Goal: Transaction & Acquisition: Purchase product/service

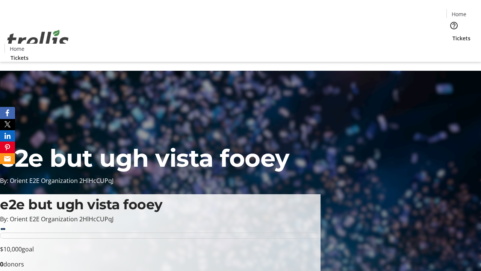
click at [453, 34] on span "Tickets" at bounding box center [462, 38] width 18 height 8
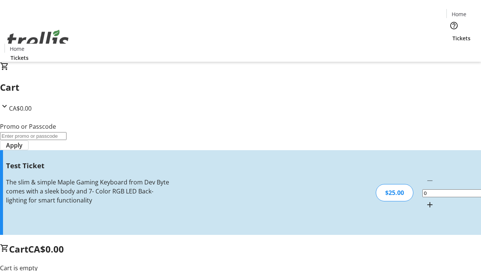
click at [426, 200] on mat-icon "Increment by one" at bounding box center [430, 204] width 9 height 9
type input "1"
